Goal: Transaction & Acquisition: Book appointment/travel/reservation

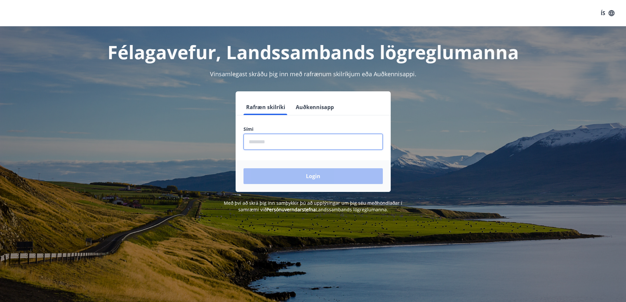
click at [319, 147] on input "phone" at bounding box center [312, 142] width 139 height 16
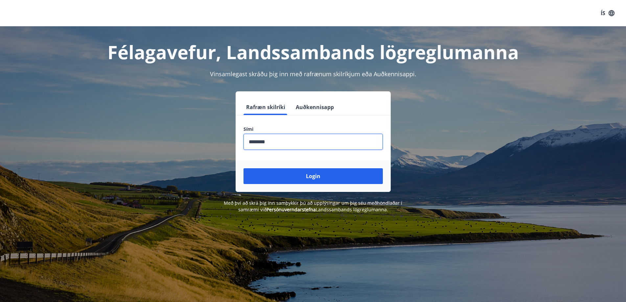
type input "********"
click at [243, 168] on button "Login" at bounding box center [312, 176] width 139 height 16
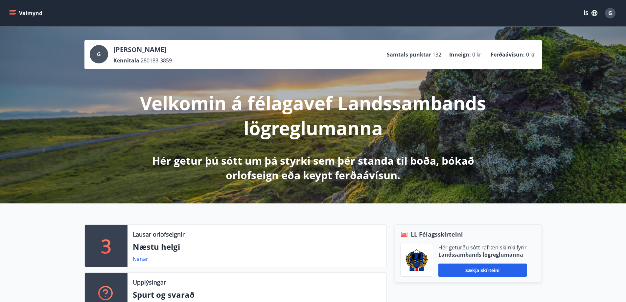
click at [20, 9] on button "Valmynd" at bounding box center [26, 13] width 37 height 12
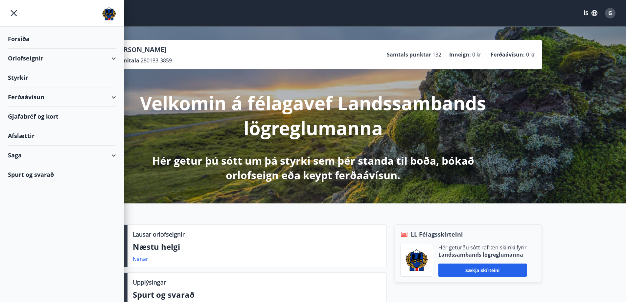
click at [112, 58] on div "Orlofseignir" at bounding box center [62, 58] width 108 height 19
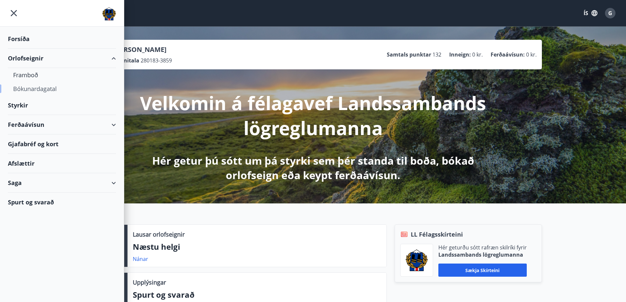
click at [48, 89] on div "Bókunardagatal" at bounding box center [62, 89] width 98 height 14
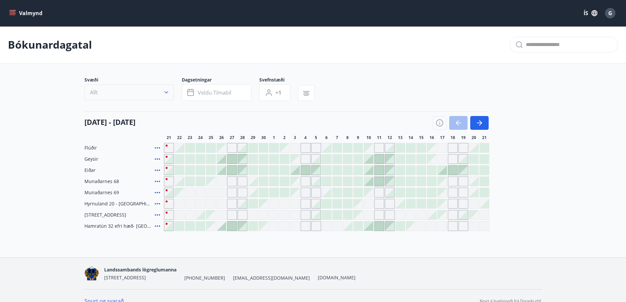
click at [158, 89] on button "Allt" at bounding box center [128, 92] width 89 height 16
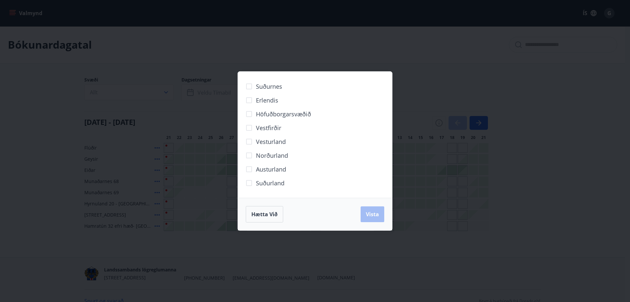
click at [256, 158] on span "Norðurland" at bounding box center [272, 155] width 32 height 9
click at [366, 216] on button "Vista" at bounding box center [373, 214] width 24 height 16
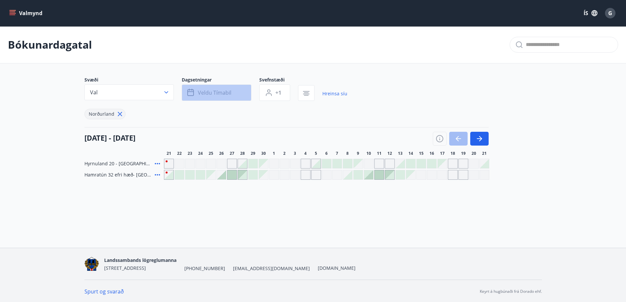
click at [220, 93] on span "Veldu tímabil" at bounding box center [214, 92] width 33 height 7
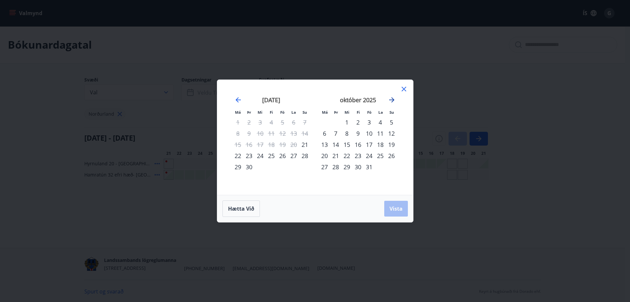
click at [393, 99] on icon "Move forward to switch to the next month." at bounding box center [391, 99] width 5 height 5
click at [391, 144] on div "16" at bounding box center [391, 144] width 11 height 11
click at [382, 155] on div "22" at bounding box center [380, 155] width 11 height 11
click at [396, 212] on button "Vista" at bounding box center [397, 209] width 24 height 16
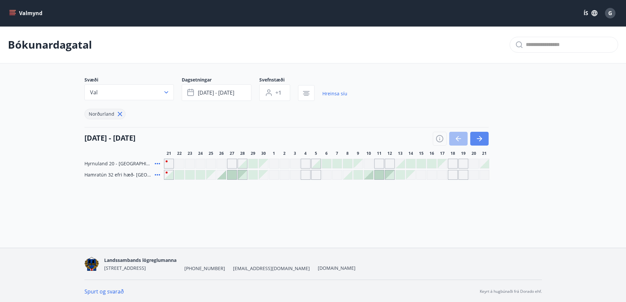
click at [480, 140] on icon "button" at bounding box center [480, 138] width 3 height 5
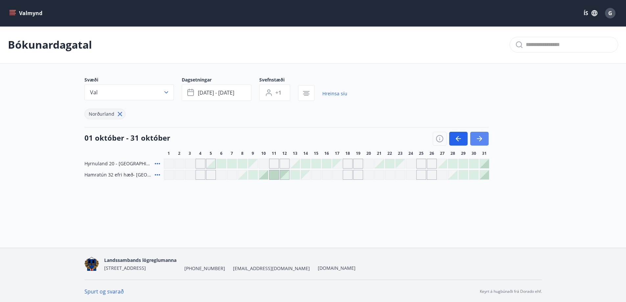
click at [480, 140] on icon "button" at bounding box center [480, 138] width 3 height 5
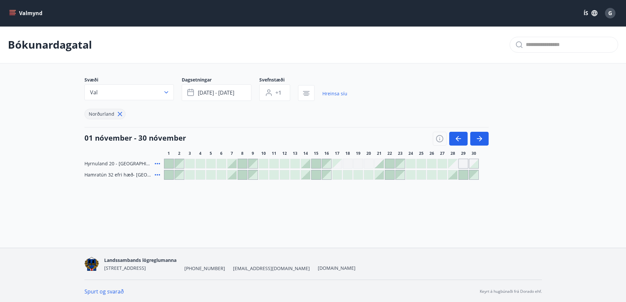
click at [328, 178] on div at bounding box center [326, 174] width 9 height 9
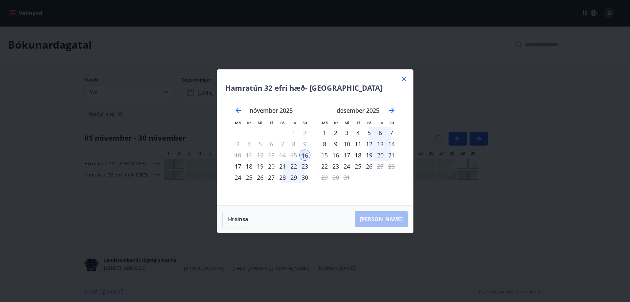
click at [285, 165] on div "21" at bounding box center [282, 166] width 11 height 11
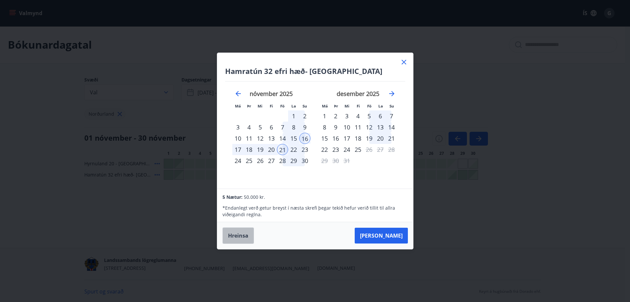
click at [239, 233] on button "Hreinsa" at bounding box center [239, 235] width 32 height 16
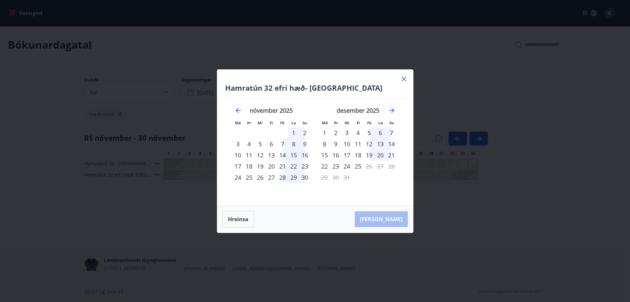
click at [240, 166] on div "17" at bounding box center [237, 166] width 11 height 11
click at [283, 165] on div "21" at bounding box center [282, 166] width 11 height 11
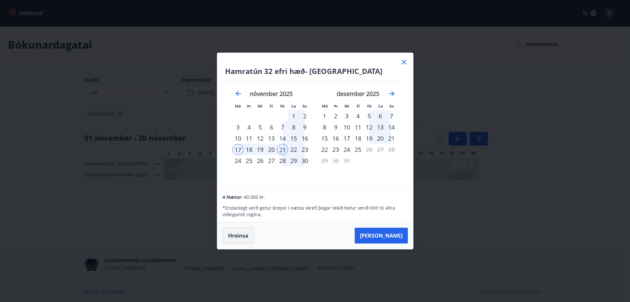
click at [237, 233] on button "Hreinsa" at bounding box center [239, 235] width 32 height 16
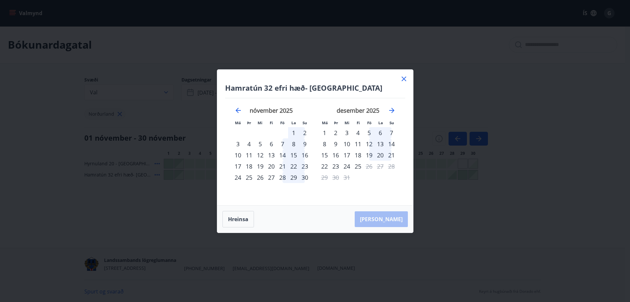
click at [308, 155] on div "16" at bounding box center [304, 154] width 11 height 11
click at [284, 167] on div "21" at bounding box center [282, 166] width 11 height 11
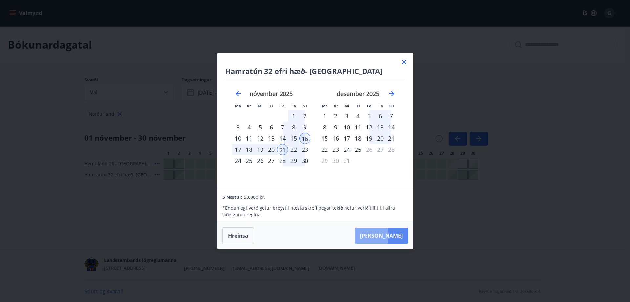
click at [385, 235] on button "[PERSON_NAME]" at bounding box center [381, 236] width 53 height 16
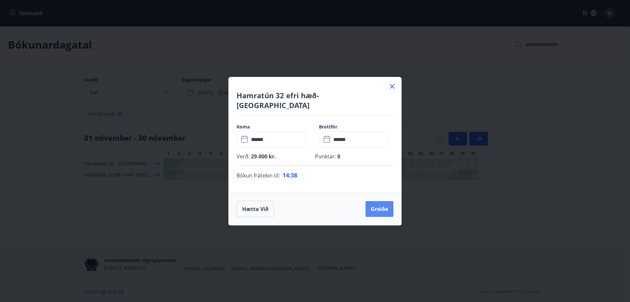
click at [384, 205] on button "Greiða" at bounding box center [380, 209] width 28 height 16
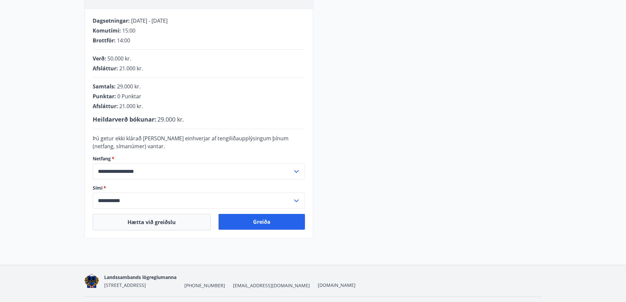
scroll to position [131, 0]
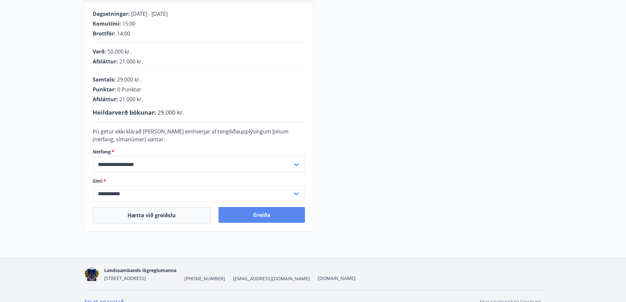
click at [258, 216] on button "Greiða" at bounding box center [261, 215] width 86 height 16
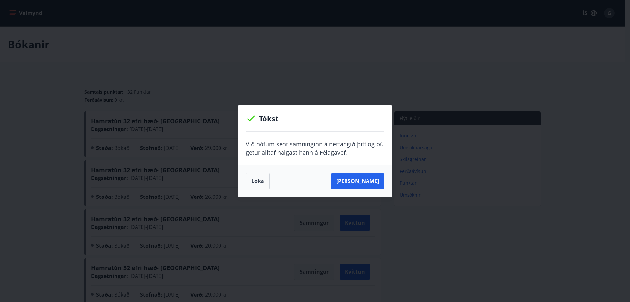
click at [256, 190] on div "[PERSON_NAME]" at bounding box center [315, 181] width 154 height 33
click at [262, 183] on button "Loka" at bounding box center [258, 181] width 24 height 16
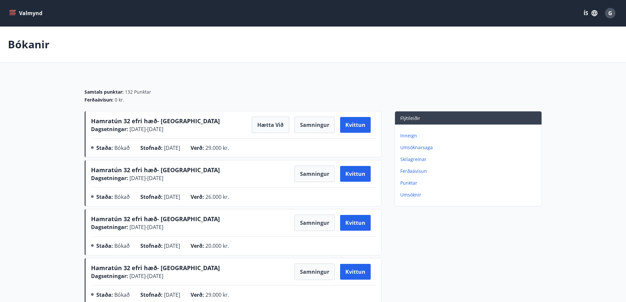
click at [20, 12] on button "Valmynd" at bounding box center [26, 13] width 37 height 12
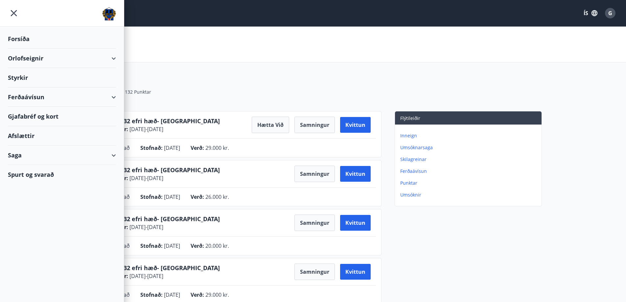
click at [37, 118] on div "Gjafabréf og kort" at bounding box center [62, 116] width 108 height 19
